Goal: Complete application form: Complete application form

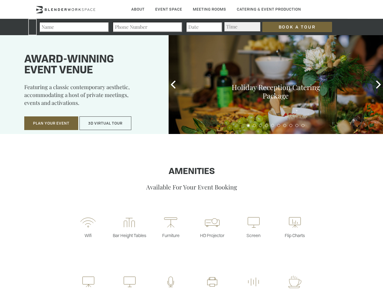
click at [292, 27] on input "Book a Tour" at bounding box center [297, 27] width 70 height 10
click at [51, 123] on button "Plan Your Event" at bounding box center [51, 123] width 54 height 14
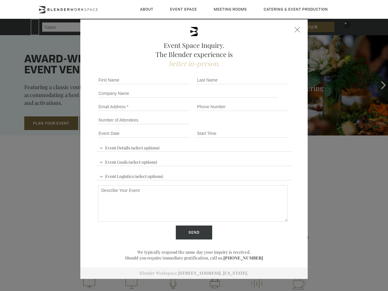
click at [106, 123] on input "Number of Attendees" at bounding box center [143, 120] width 91 height 8
click at [173, 85] on div "First name *" at bounding box center [145, 79] width 99 height 13
click at [379, 85] on div "Event Space Inquiry. The Blender experience is better in-person. Event Details …" at bounding box center [194, 145] width 388 height 291
click at [248, 126] on fieldset "Number of Attendees Budget Range" at bounding box center [194, 119] width 197 height 13
click at [255, 126] on fieldset "Number of Attendees Budget Range" at bounding box center [194, 119] width 197 height 13
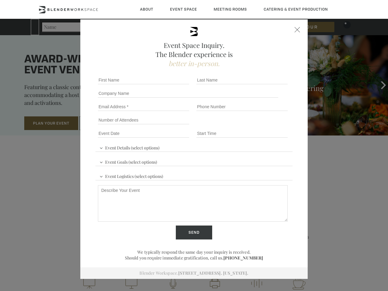
click at [261, 126] on fieldset "Number of Attendees Budget Range" at bounding box center [194, 119] width 197 height 13
click at [267, 126] on fieldset "Number of Attendees Budget Range" at bounding box center [194, 119] width 197 height 13
click at [273, 126] on fieldset "Number of Attendees Budget Range" at bounding box center [194, 119] width 197 height 13
